Goal: Communication & Community: Answer question/provide support

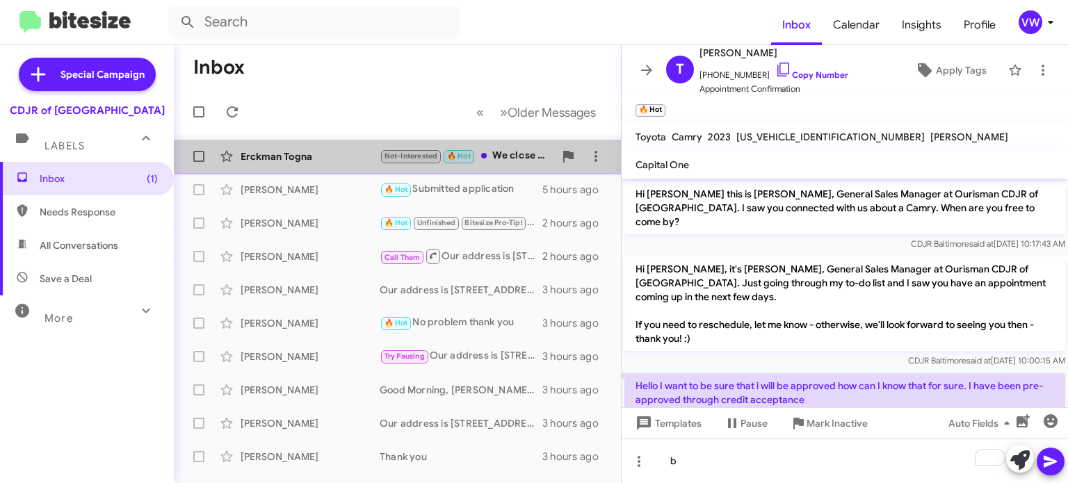
click at [311, 154] on div "Erckman Togna" at bounding box center [310, 157] width 139 height 14
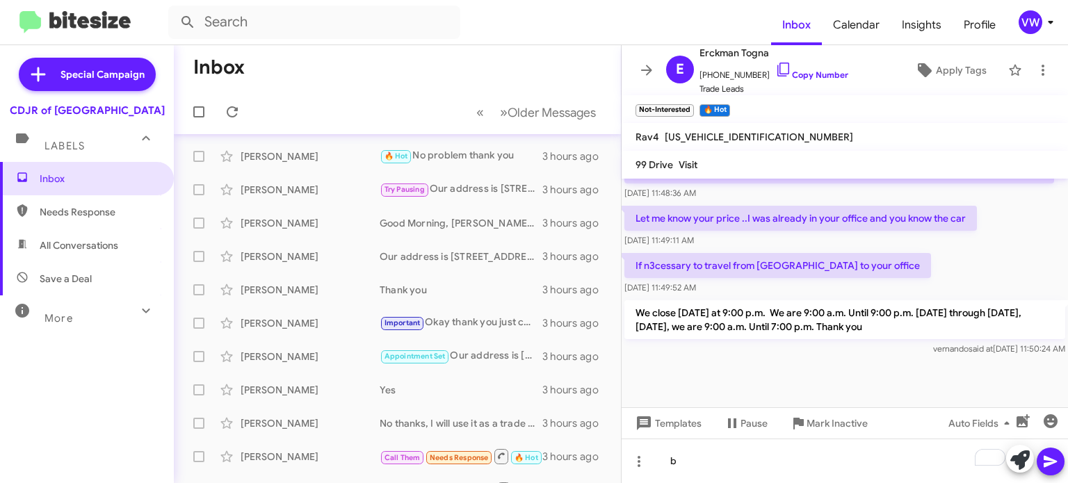
scroll to position [56, 0]
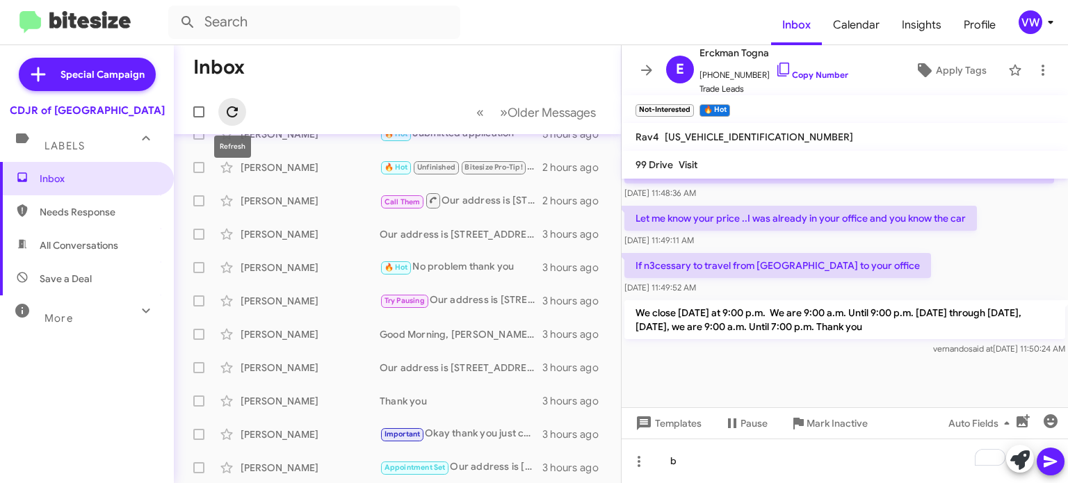
click at [229, 107] on icon at bounding box center [232, 111] width 11 height 11
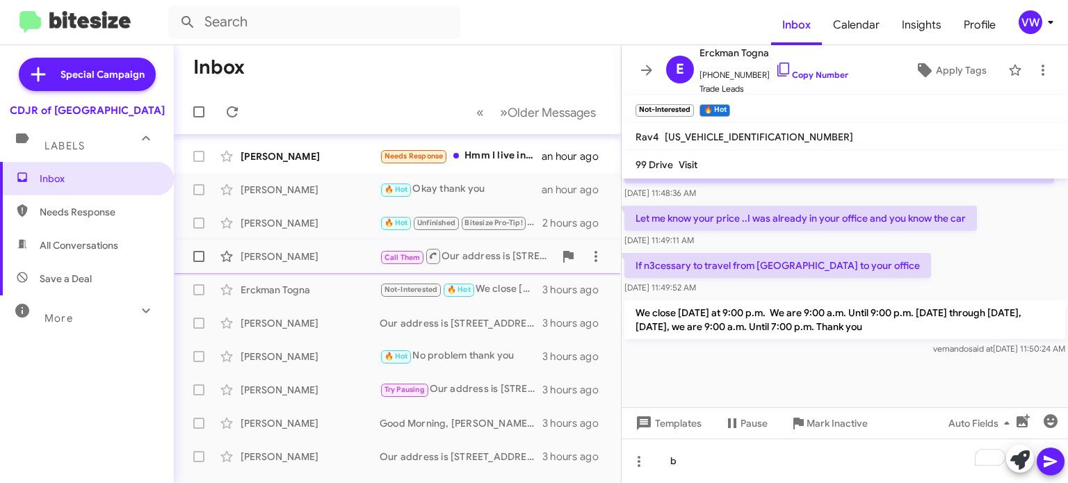
scroll to position [0, 0]
drag, startPoint x: 460, startPoint y: 262, endPoint x: 433, endPoint y: 191, distance: 75.7
drag, startPoint x: 426, startPoint y: 157, endPoint x: 431, endPoint y: 151, distance: 7.5
click at [428, 156] on span "Needs Response" at bounding box center [414, 156] width 59 height 9
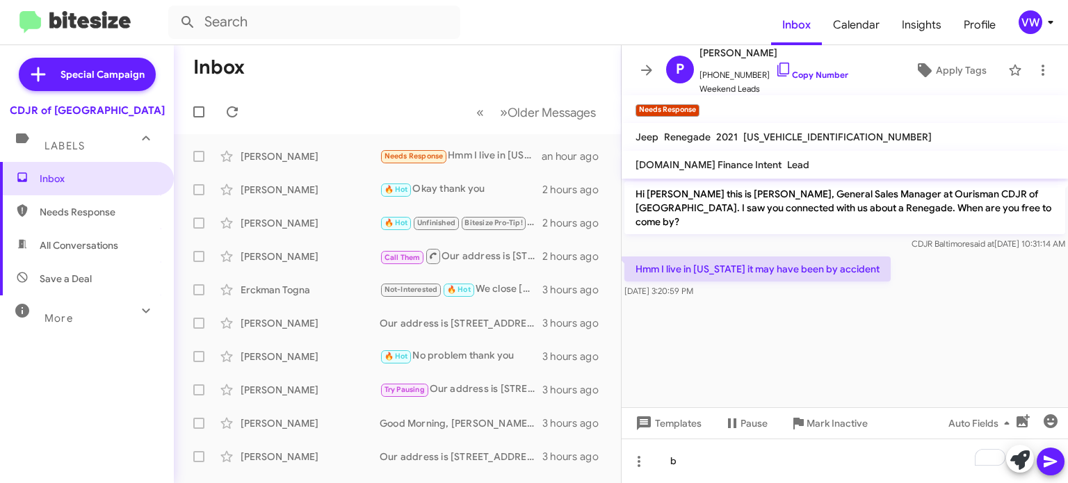
click at [1068, 202] on div "Hi [PERSON_NAME] this is [PERSON_NAME], General Sales Manager at Ourisman CDJR …" at bounding box center [845, 216] width 447 height 75
